Goal: Task Accomplishment & Management: Manage account settings

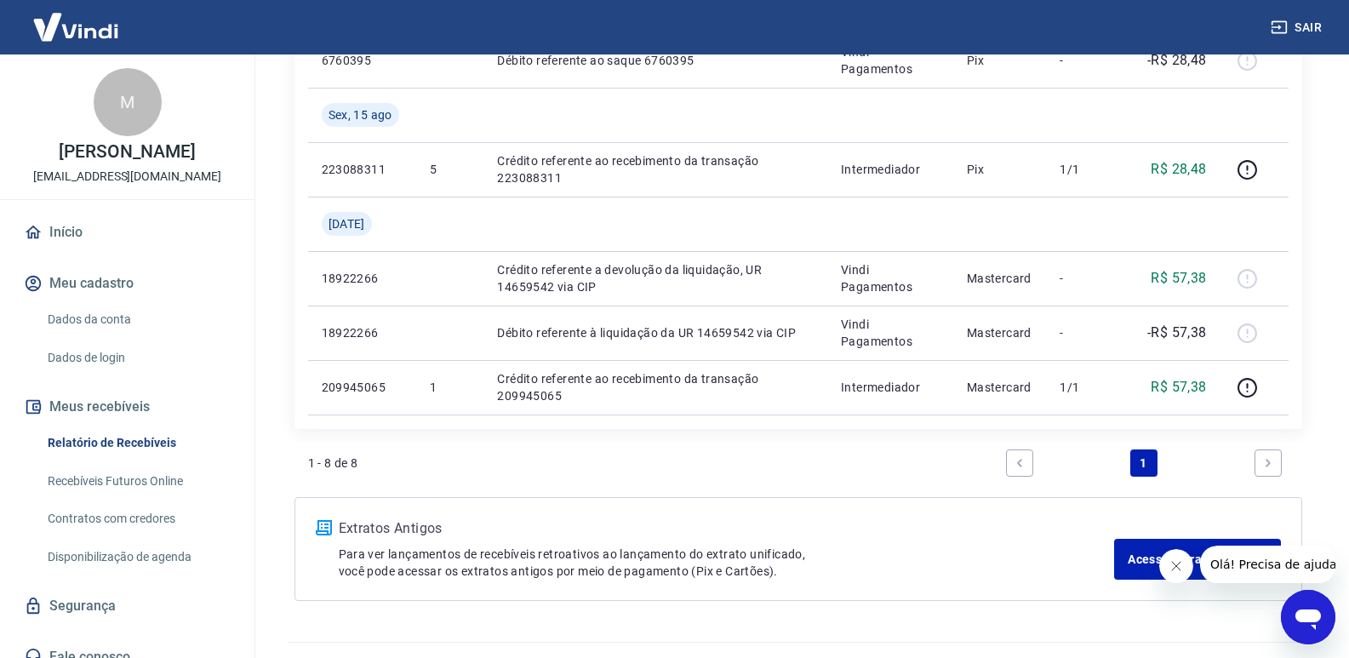
scroll to position [624, 0]
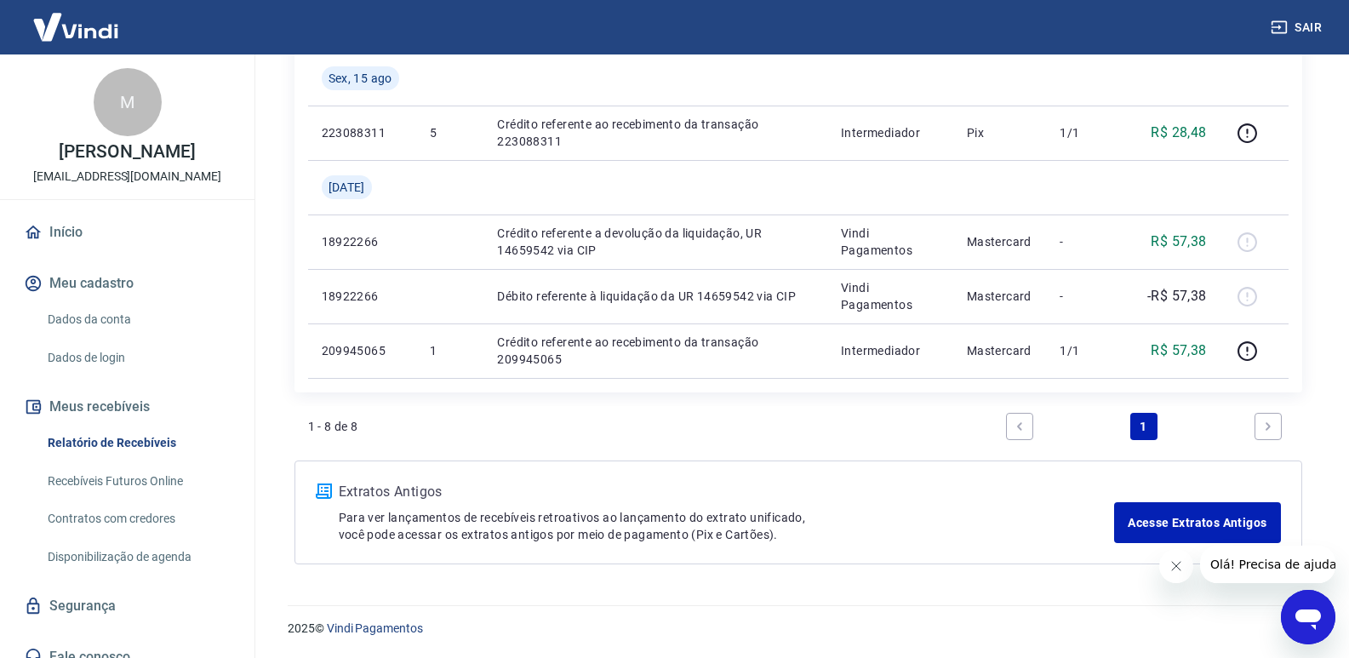
click at [1262, 421] on icon "Next page" at bounding box center [1268, 427] width 12 height 12
click at [117, 337] on link "Dados da conta" at bounding box center [137, 319] width 193 height 35
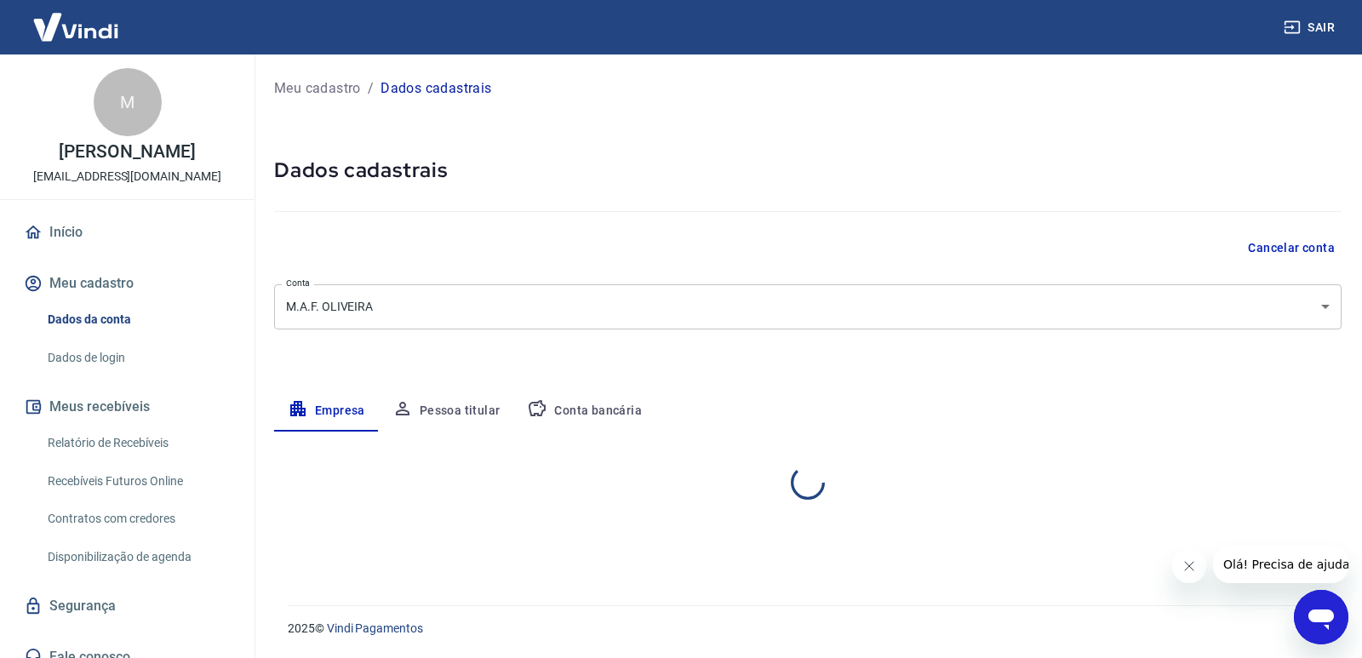
select select "SP"
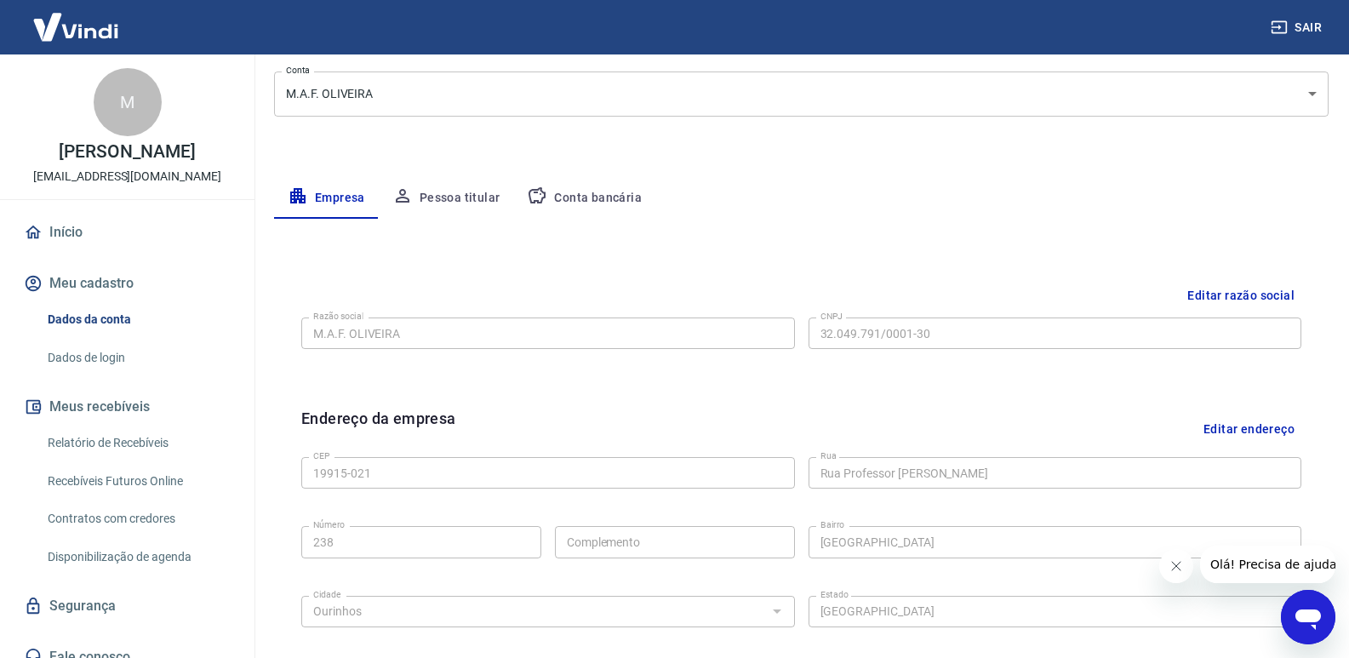
scroll to position [144, 0]
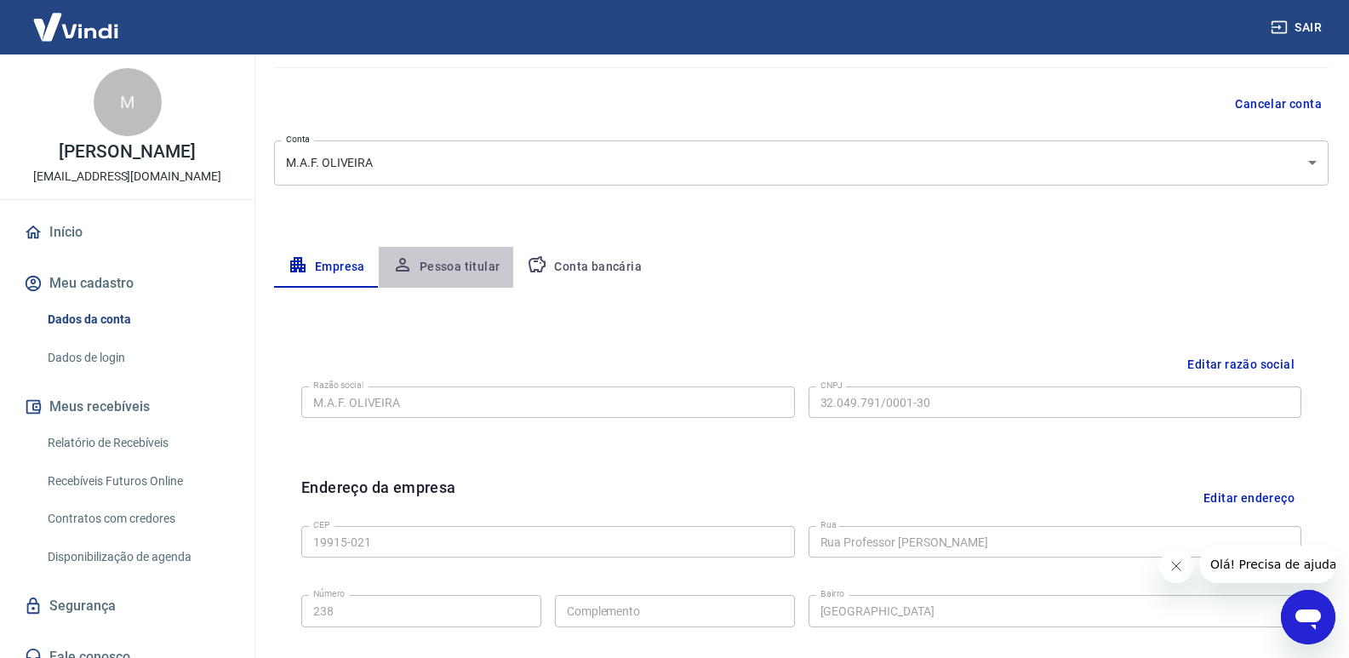
click at [470, 272] on button "Pessoa titular" at bounding box center [446, 267] width 135 height 41
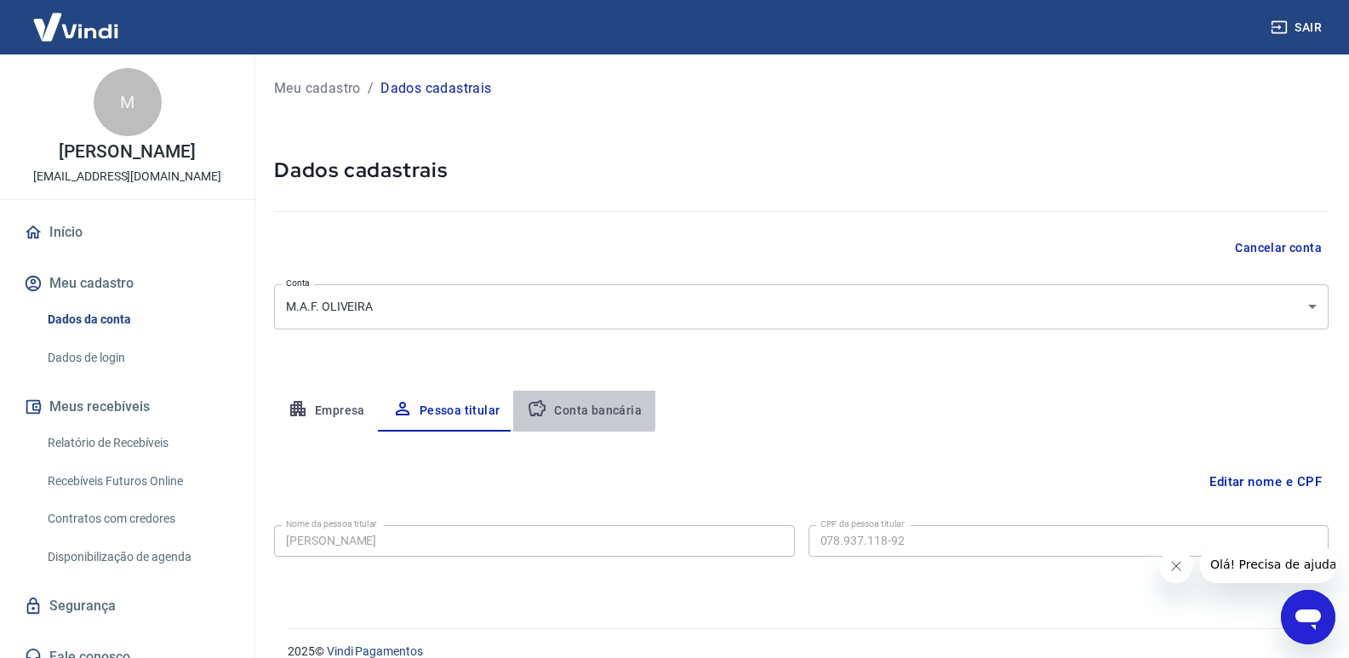
click at [580, 406] on button "Conta bancária" at bounding box center [584, 411] width 142 height 41
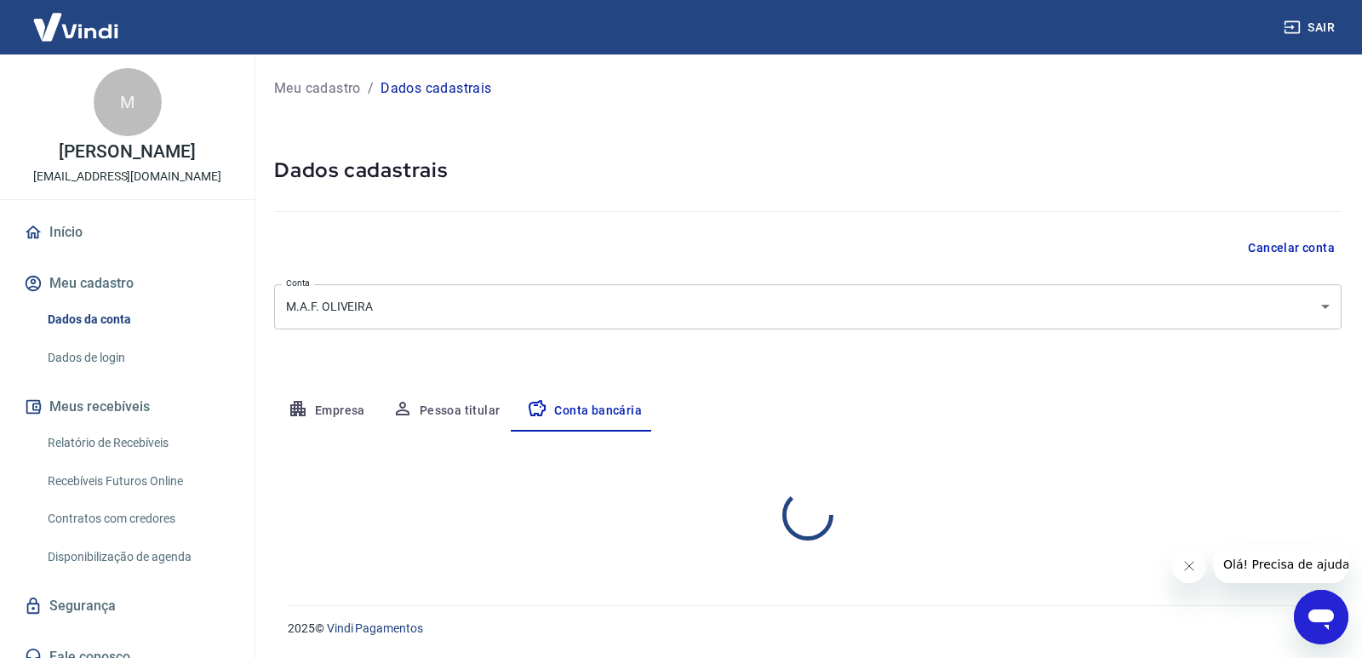
select select "1"
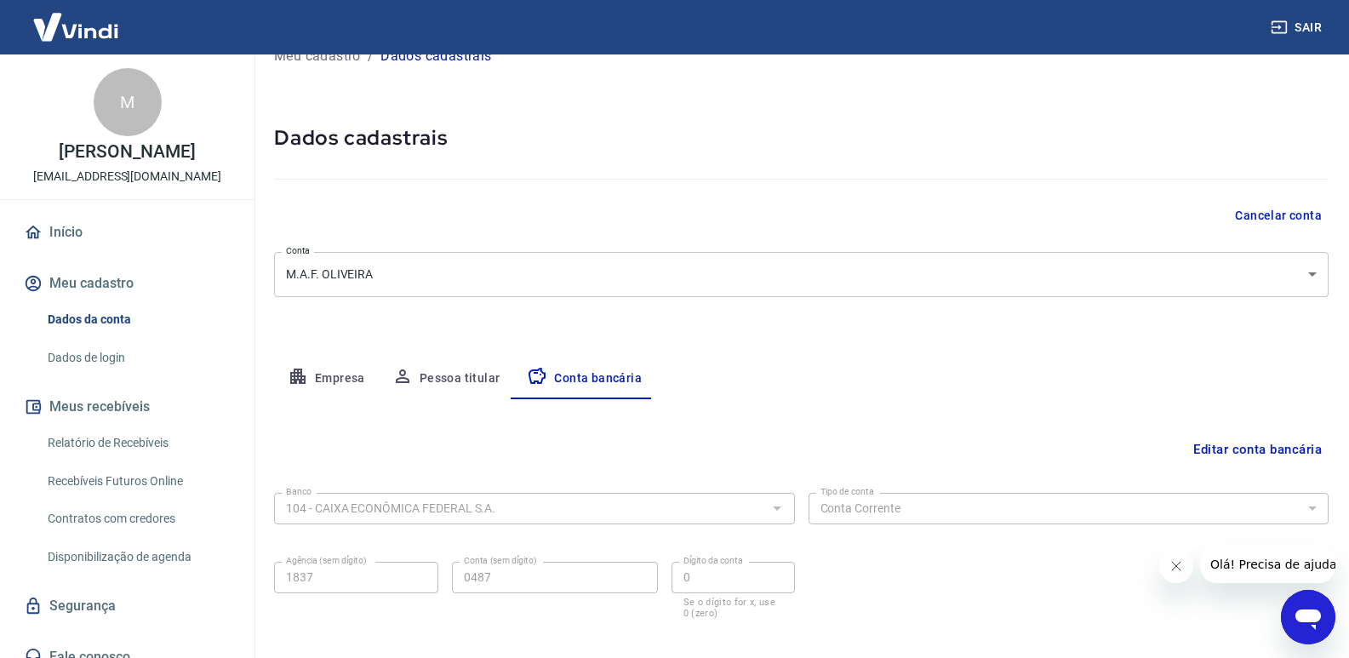
scroll to position [117, 0]
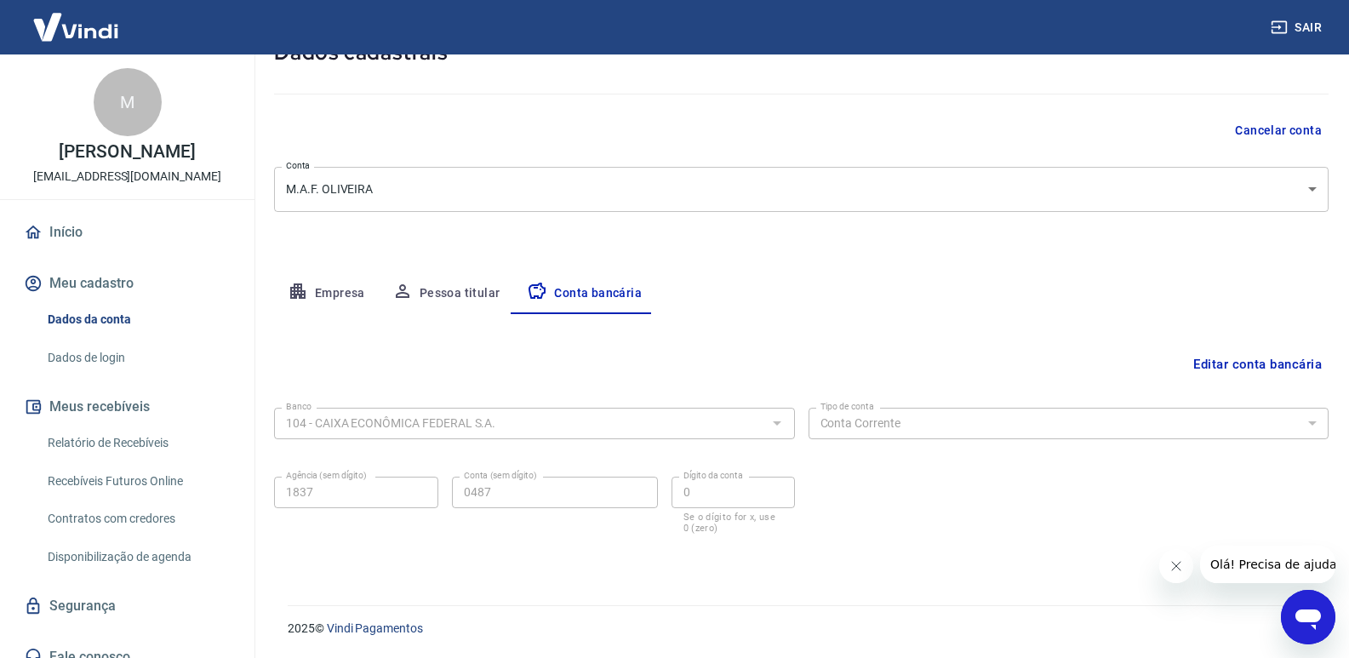
click at [1288, 371] on button "Editar conta bancária" at bounding box center [1258, 364] width 142 height 32
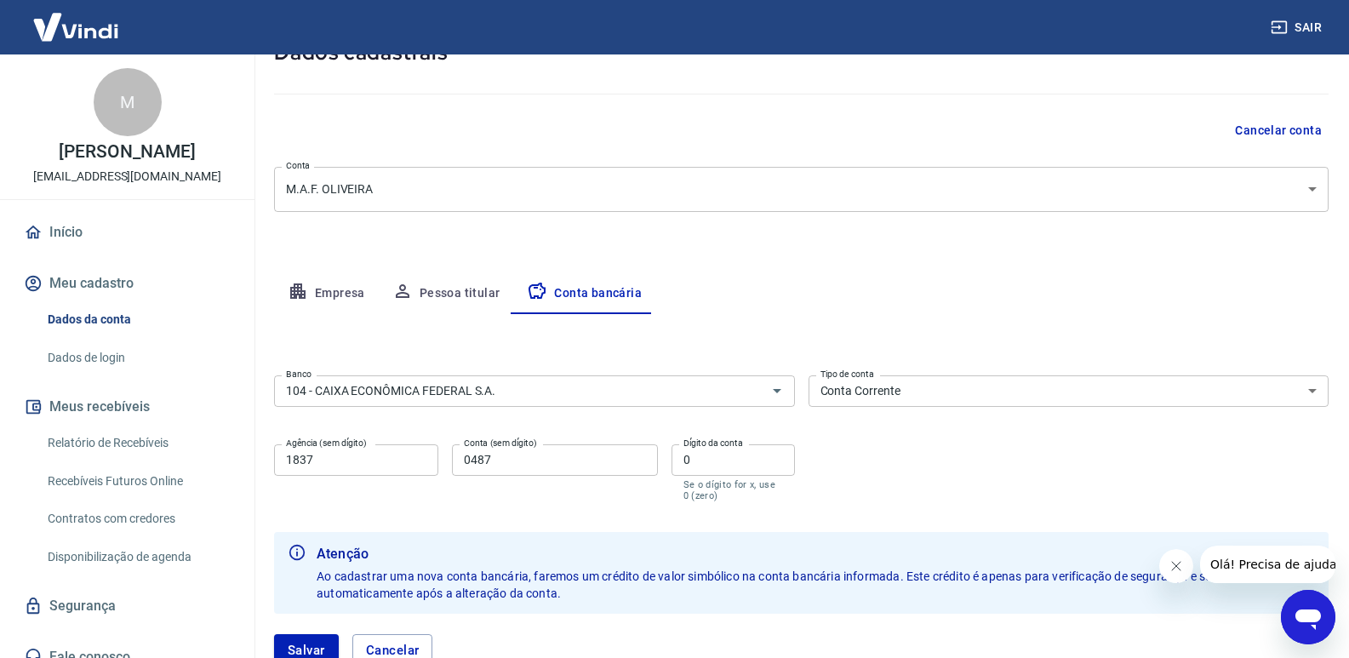
click at [1310, 390] on select "Conta Corrente Conta Poupança" at bounding box center [1069, 390] width 521 height 31
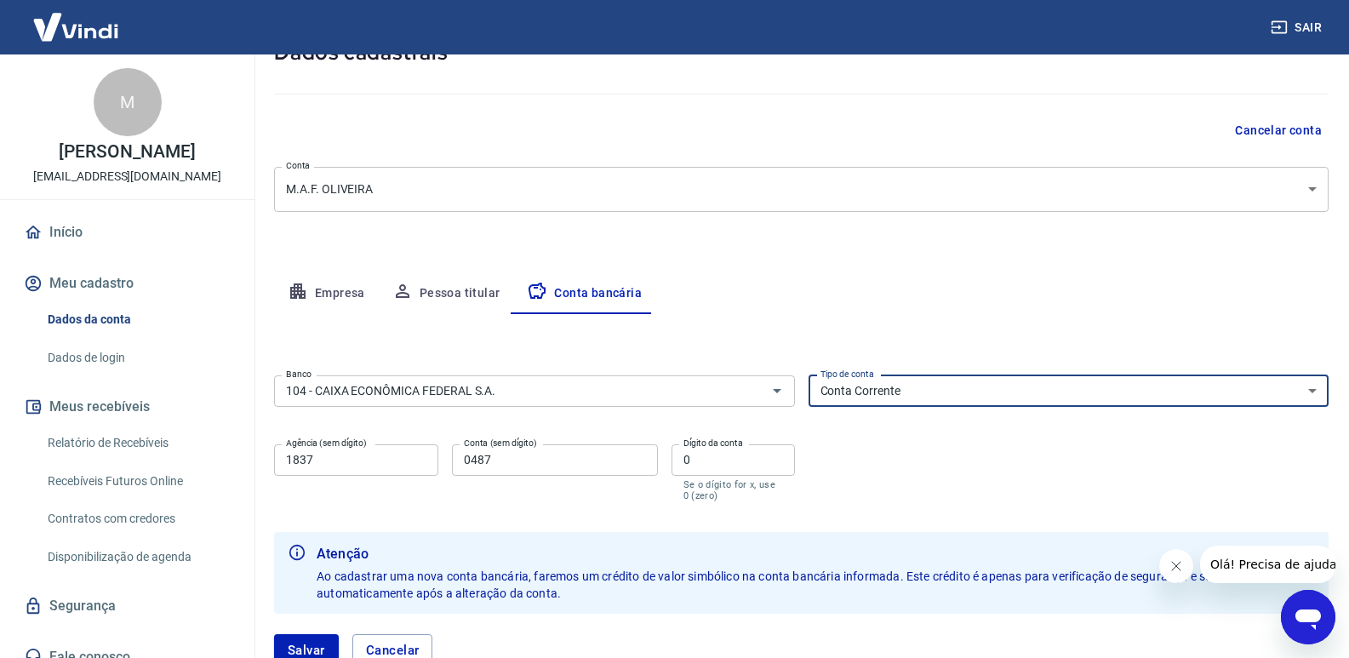
click at [809, 375] on select "Conta Corrente Conta Poupança" at bounding box center [1069, 390] width 521 height 31
click at [1023, 342] on div "Editar conta bancária Banco 104 - CAIXA ECONÔMICA FEDERAL S.A. Banco Tipo de co…" at bounding box center [801, 500] width 1055 height 373
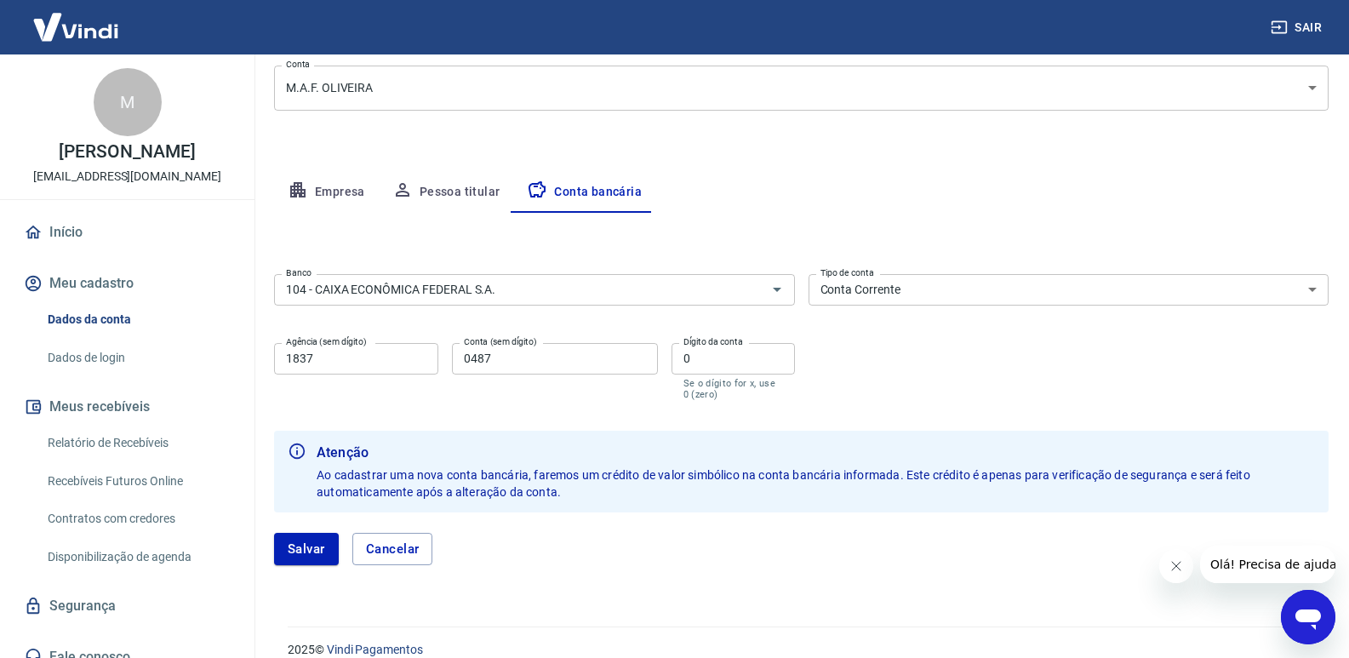
scroll to position [240, 0]
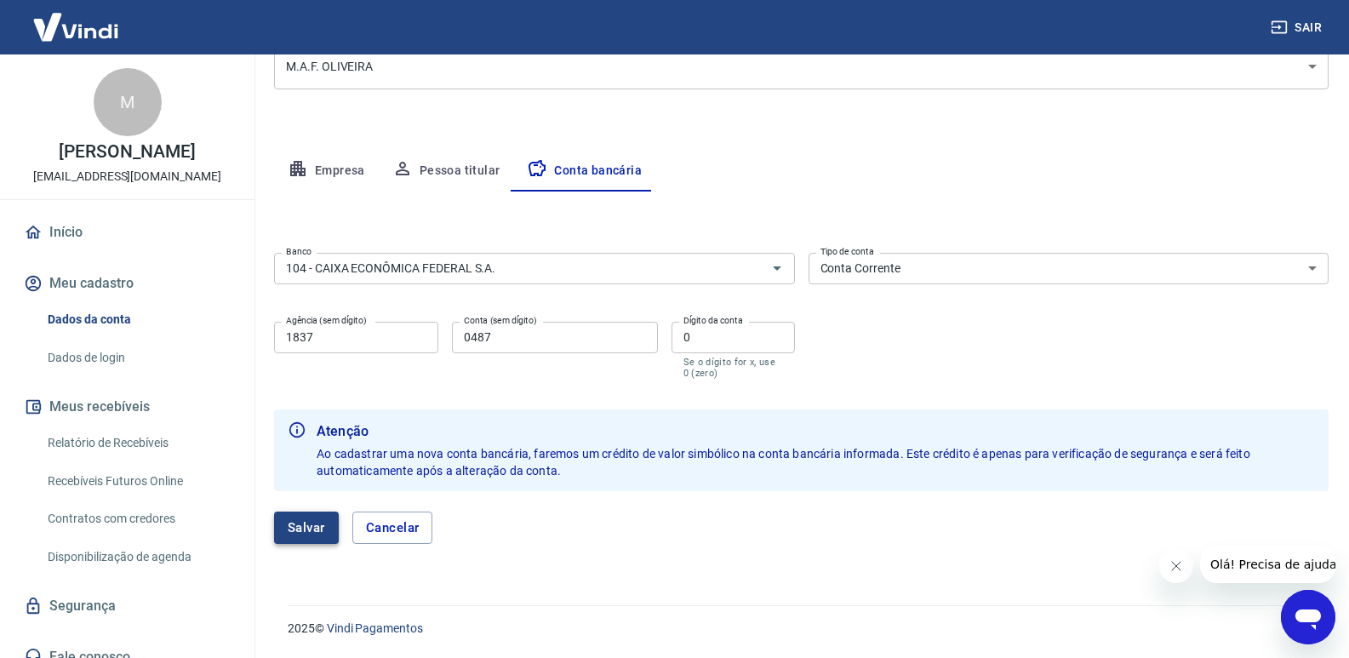
click at [307, 526] on button "Salvar" at bounding box center [306, 528] width 65 height 32
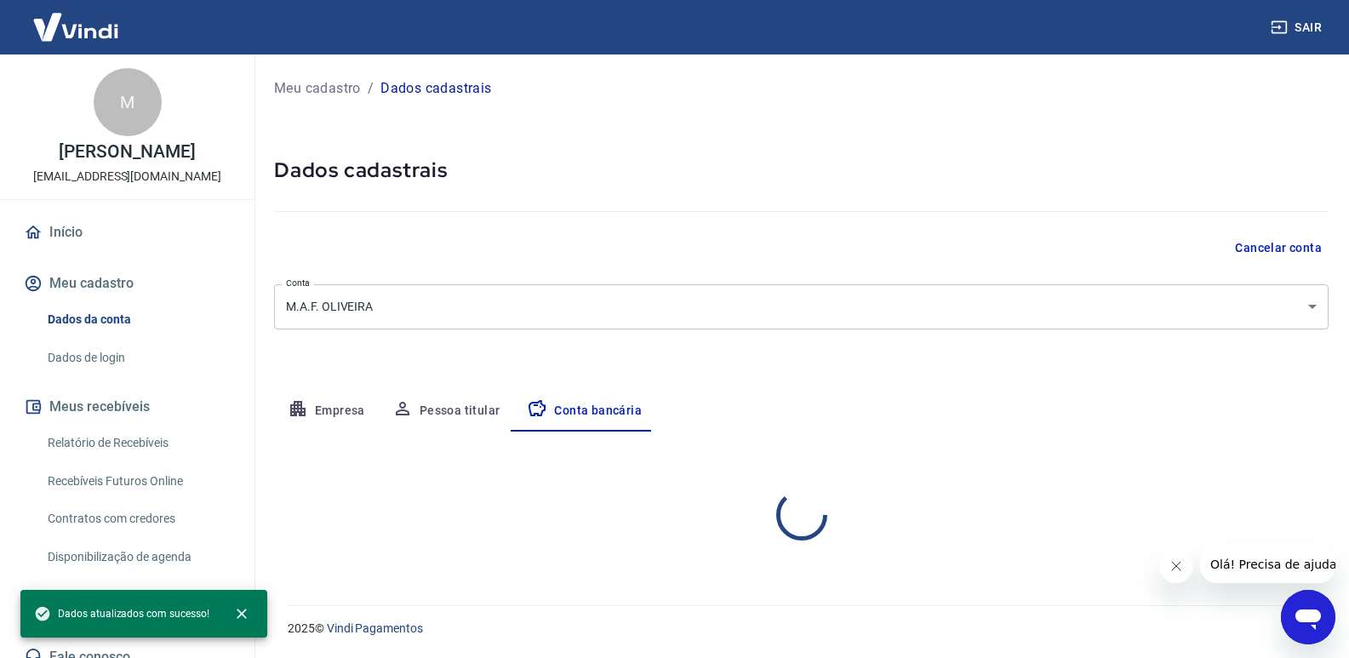
scroll to position [0, 0]
select select "1"
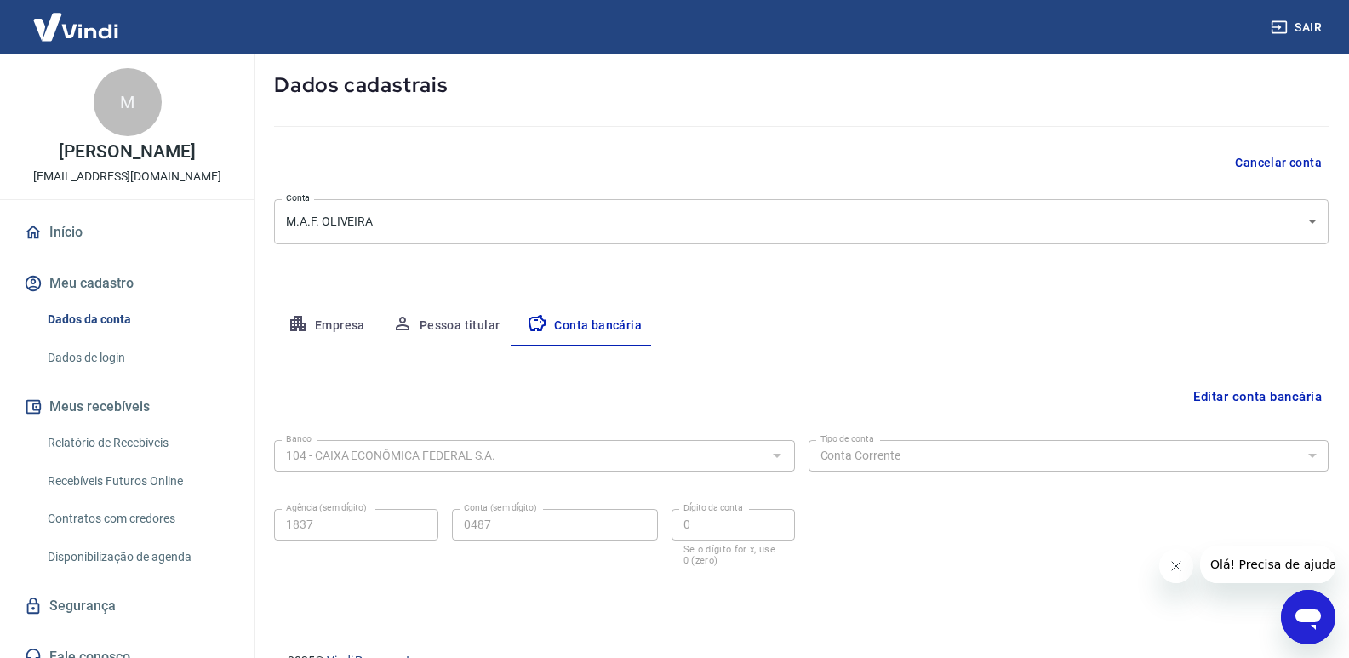
scroll to position [117, 0]
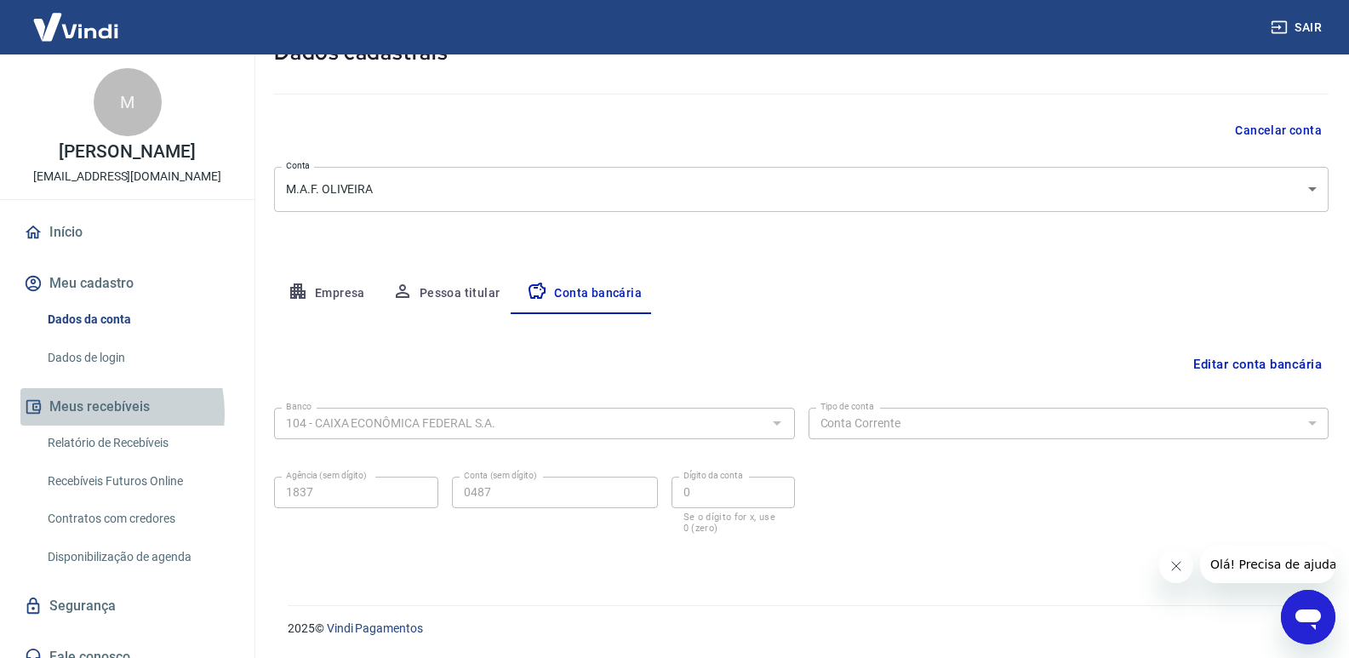
click at [89, 426] on button "Meus recebíveis" at bounding box center [127, 406] width 214 height 37
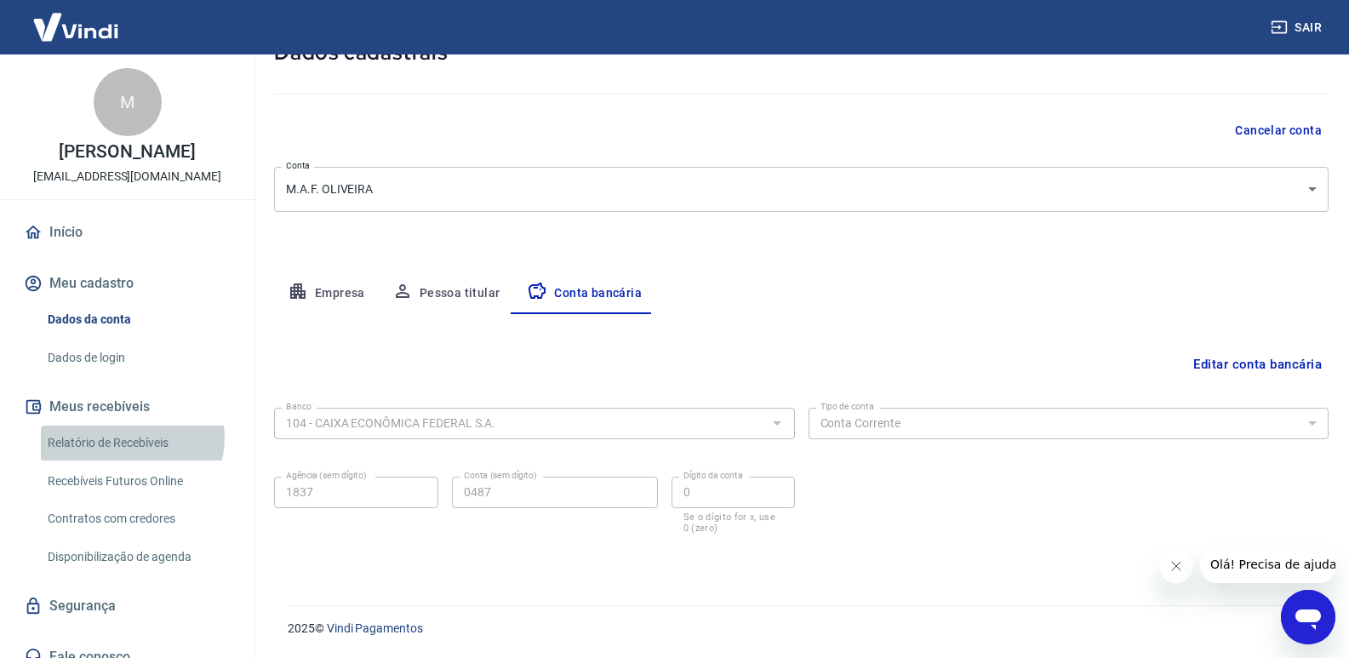
click at [130, 455] on link "Relatório de Recebíveis" at bounding box center [137, 443] width 193 height 35
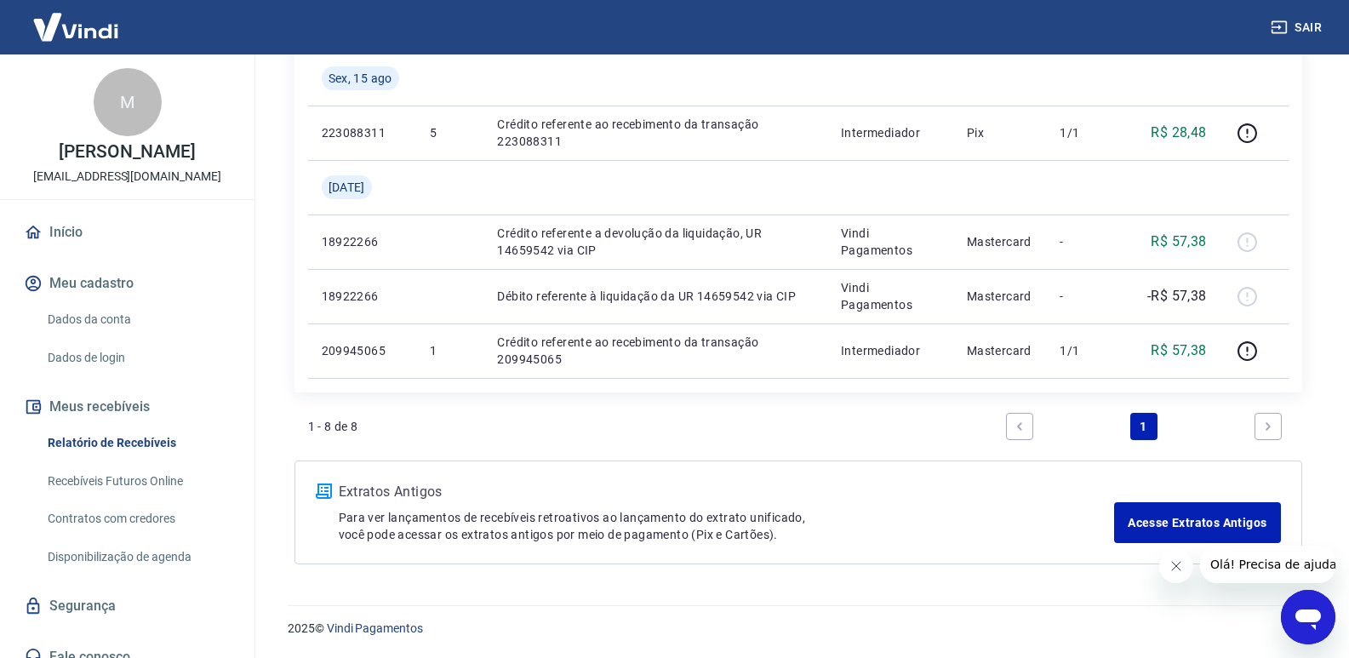
scroll to position [36, 0]
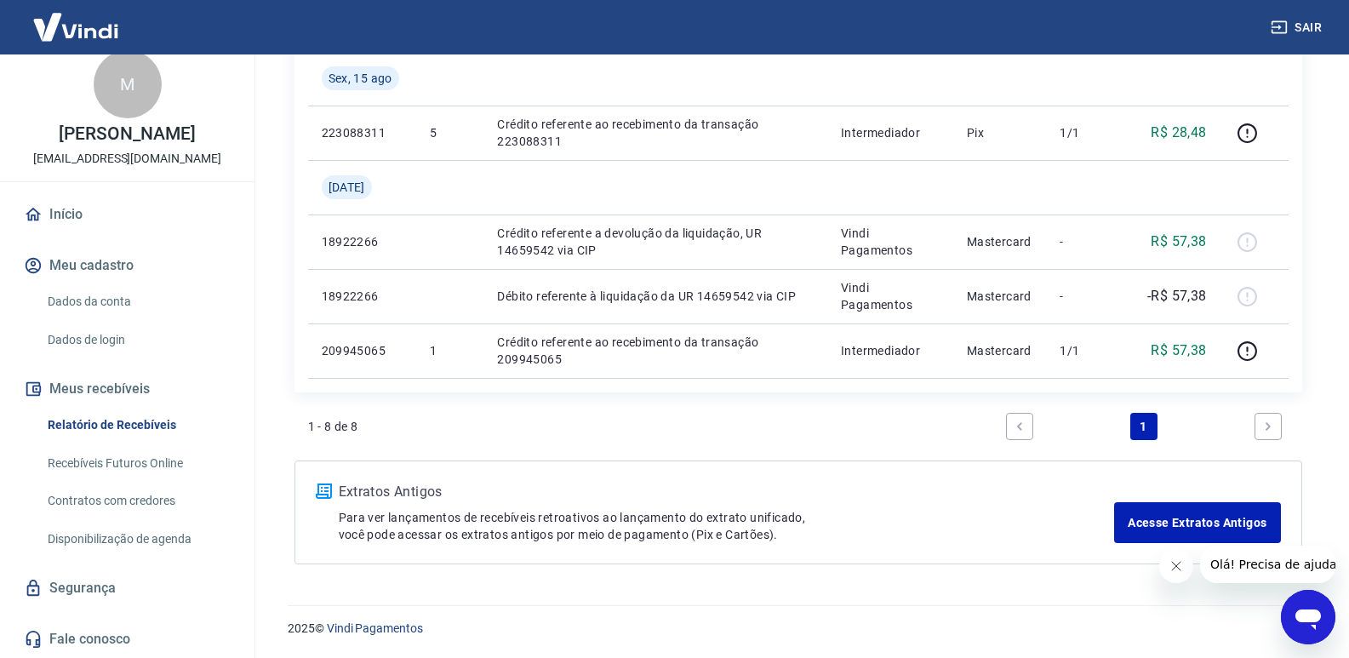
click at [163, 471] on link "Recebíveis Futuros Online" at bounding box center [137, 463] width 193 height 35
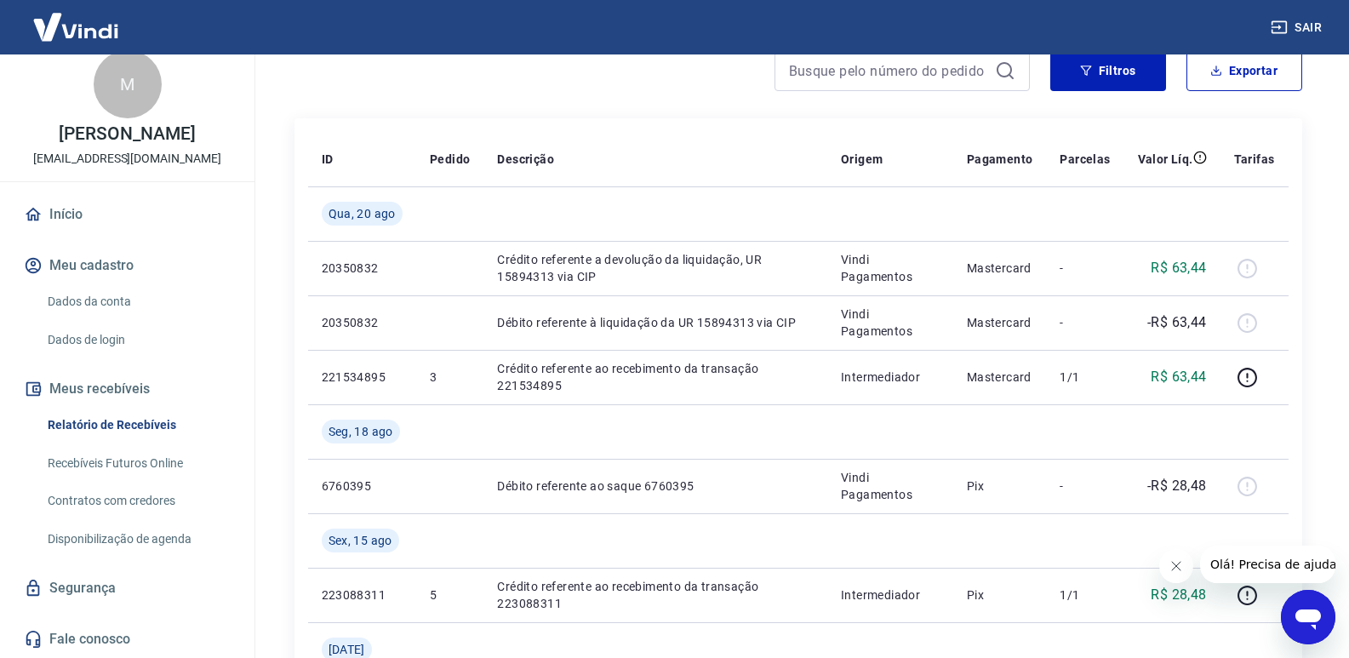
scroll to position [0, 0]
